Goal: Task Accomplishment & Management: Use online tool/utility

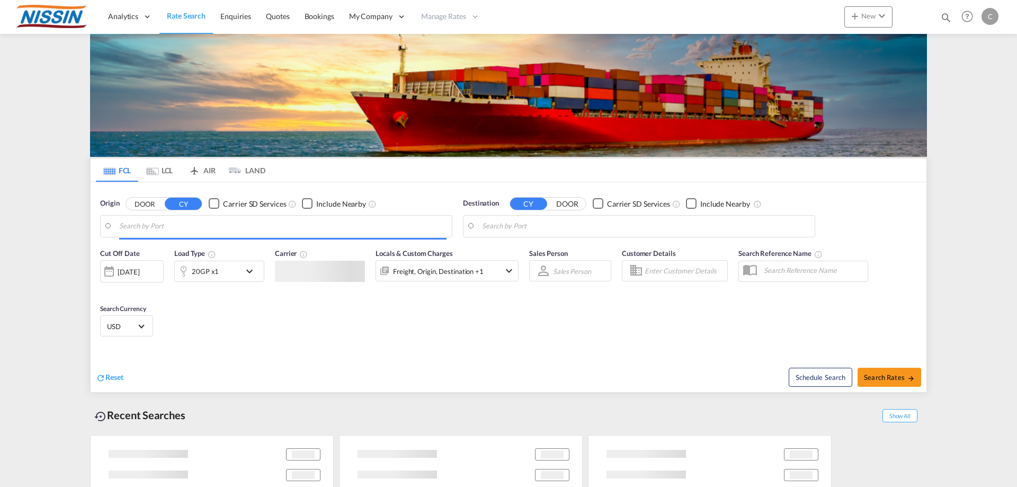
type input "[GEOGRAPHIC_DATA], [GEOGRAPHIC_DATA], USLGB"
type input "[GEOGRAPHIC_DATA], JPTYO"
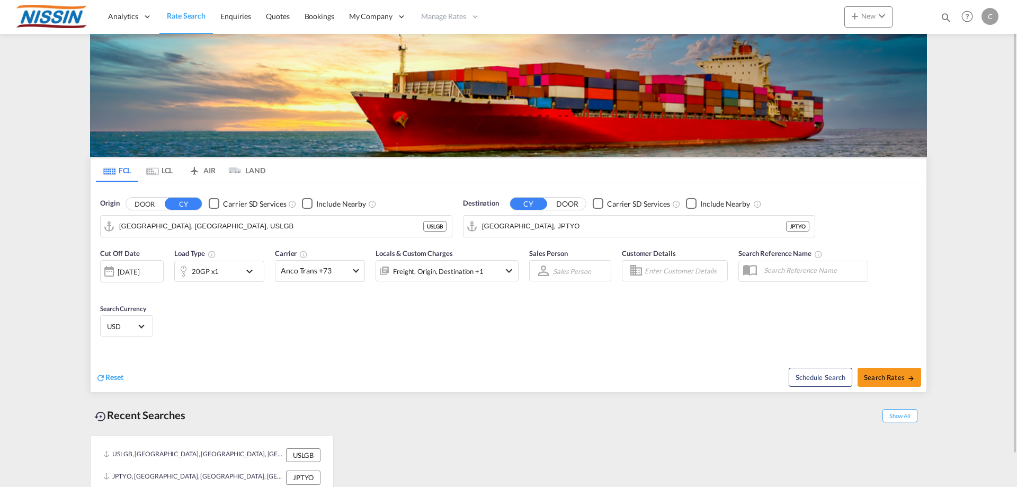
click at [202, 169] on md-tab-item "AIR" at bounding box center [202, 169] width 42 height 23
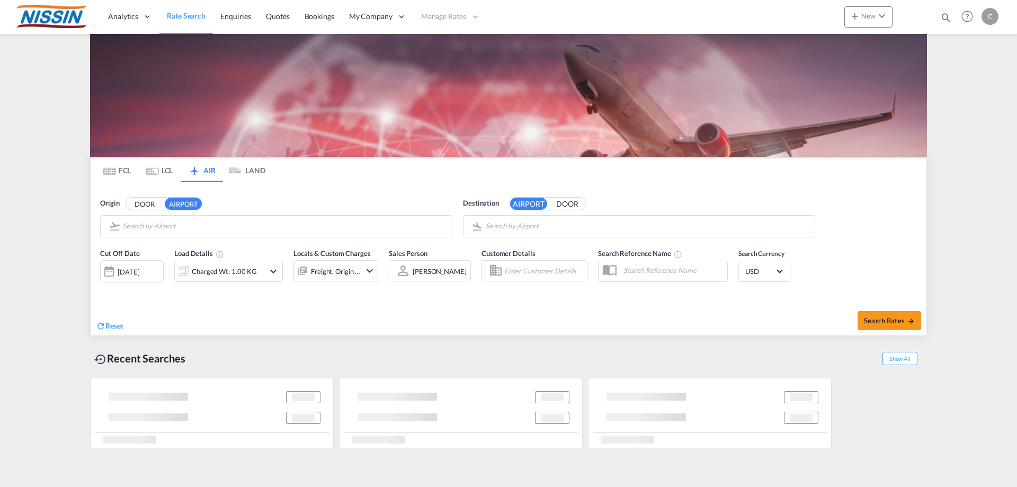
type input "Los Angeles International, [GEOGRAPHIC_DATA], [GEOGRAPHIC_DATA]"
type input "Kansai International, [GEOGRAPHIC_DATA], KIX"
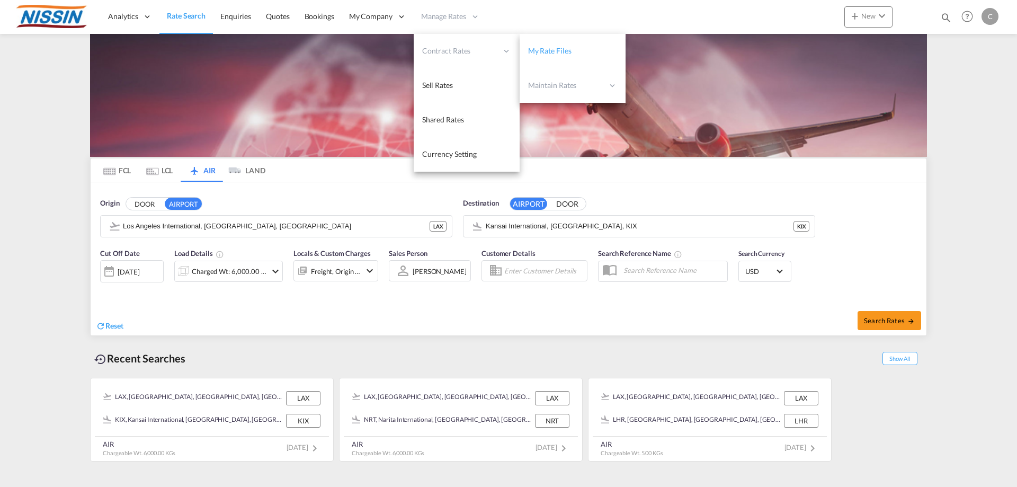
click at [539, 50] on span "My Rate Files" at bounding box center [549, 50] width 43 height 9
